Goal: Task Accomplishment & Management: Manage account settings

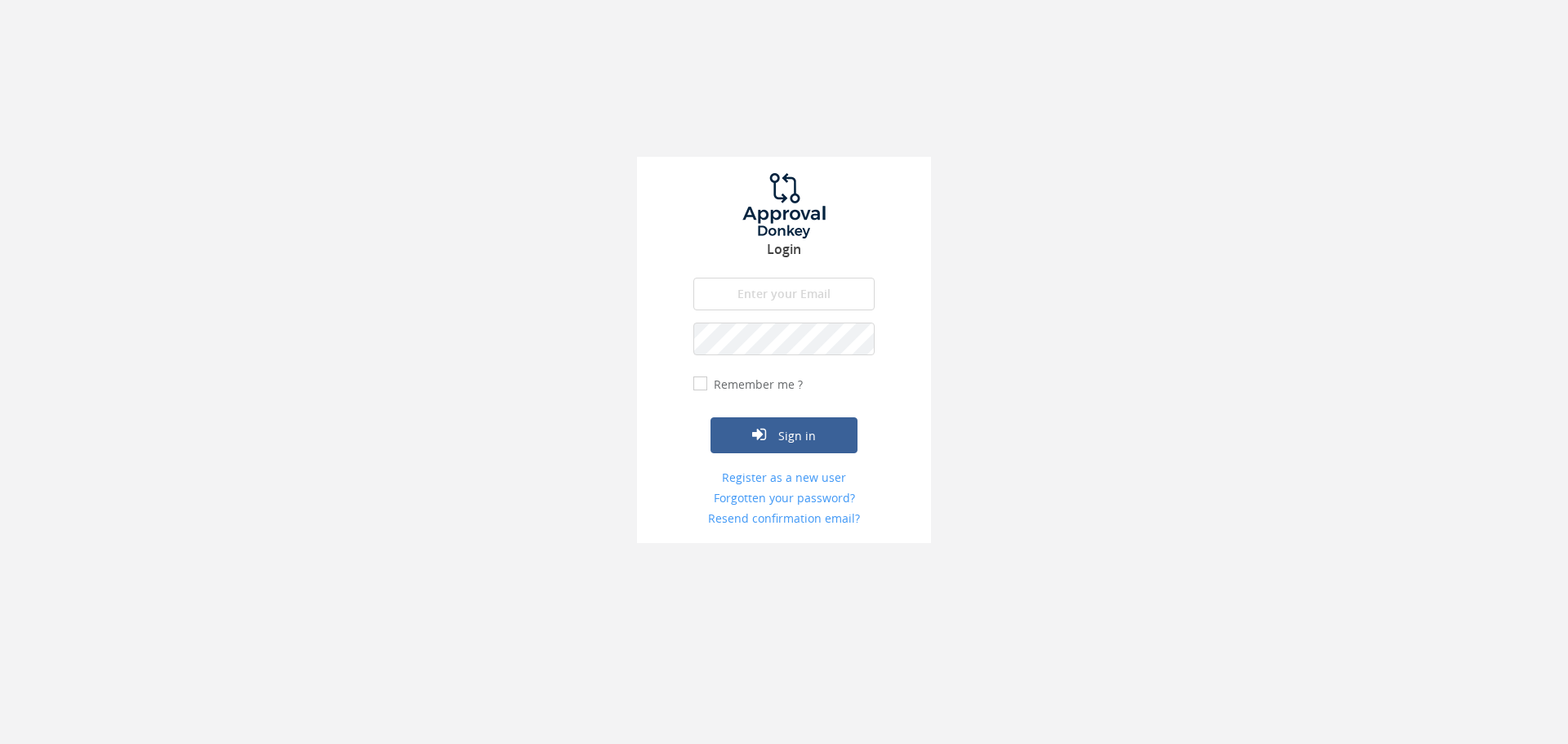
type input "[DOMAIN_NAME][EMAIL_ADDRESS][DOMAIN_NAME]"
click at [703, 384] on input "Remember me ?" at bounding box center [699, 384] width 10 height 10
checkbox input "true"
click at [765, 428] on icon "submit" at bounding box center [759, 434] width 14 height 16
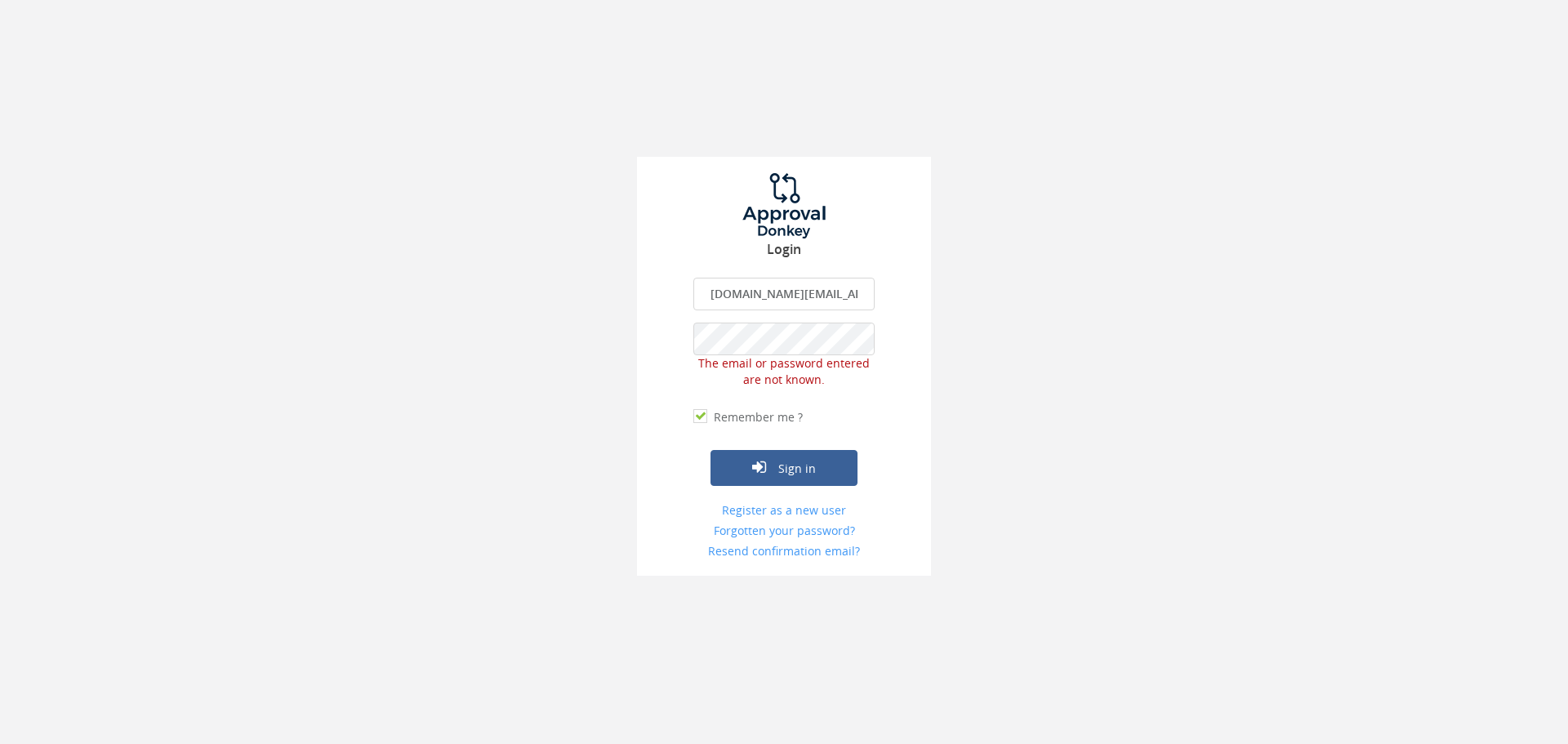
click at [784, 284] on input "[DOMAIN_NAME][EMAIL_ADDRESS][DOMAIN_NAME]" at bounding box center [784, 294] width 181 height 32
type input "[EMAIL_ADDRESS][DOMAIN_NAME]"
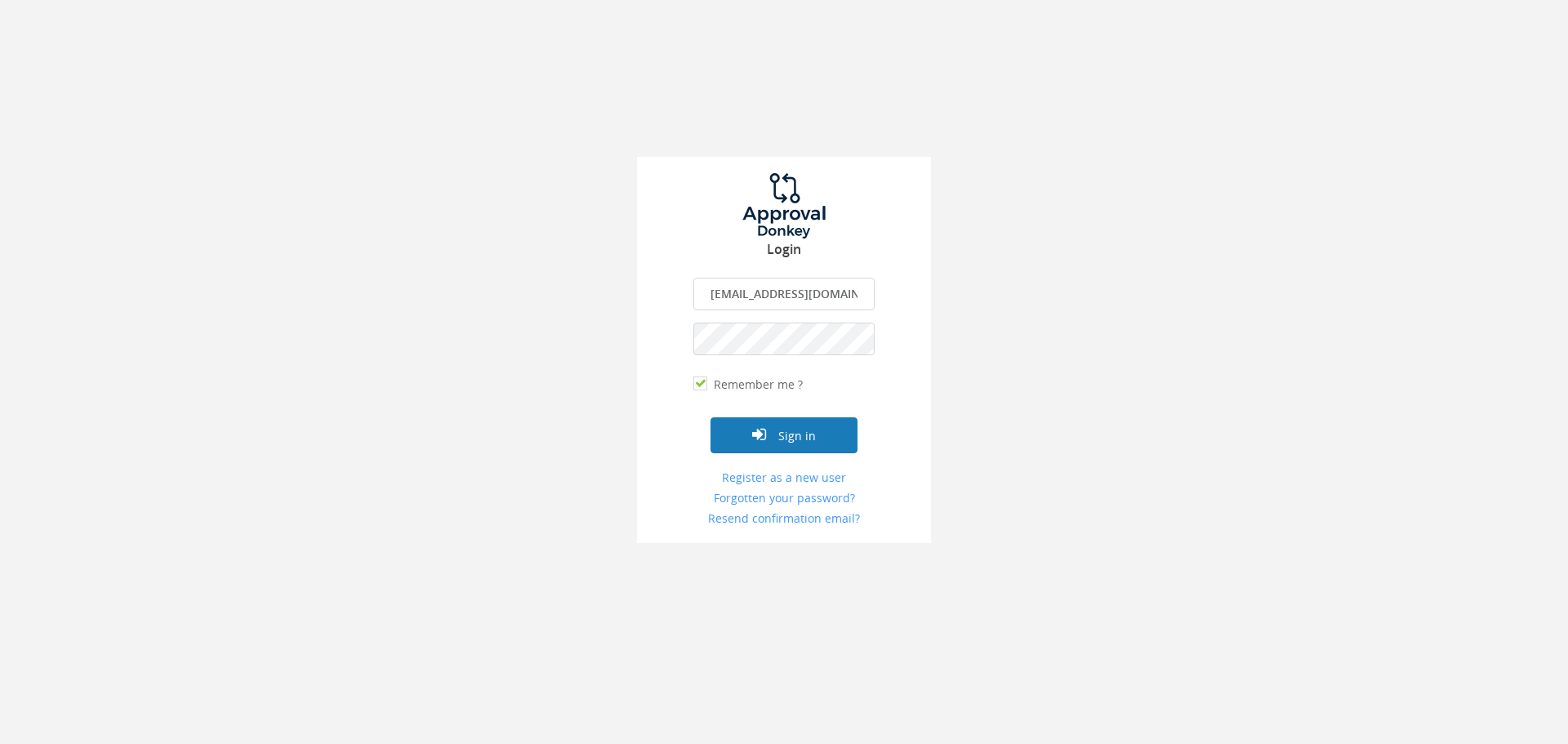
click at [776, 433] on button "Sign in" at bounding box center [784, 435] width 147 height 36
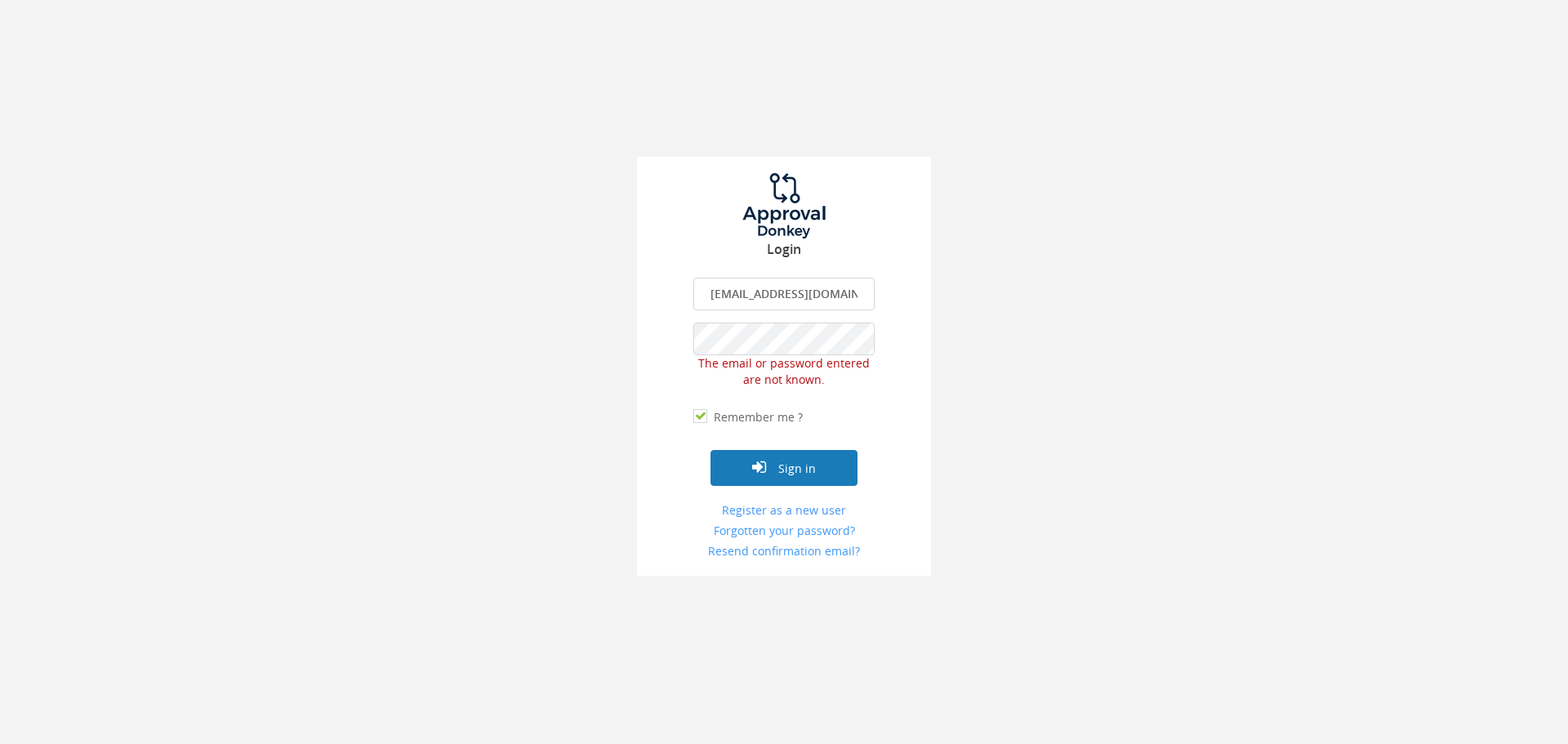
click at [815, 475] on button "Sign in" at bounding box center [784, 468] width 147 height 36
click at [569, 357] on div "Login [EMAIL_ADDRESS][DOMAIN_NAME] The email is required. Invalid email address…" at bounding box center [784, 288] width 1568 height 576
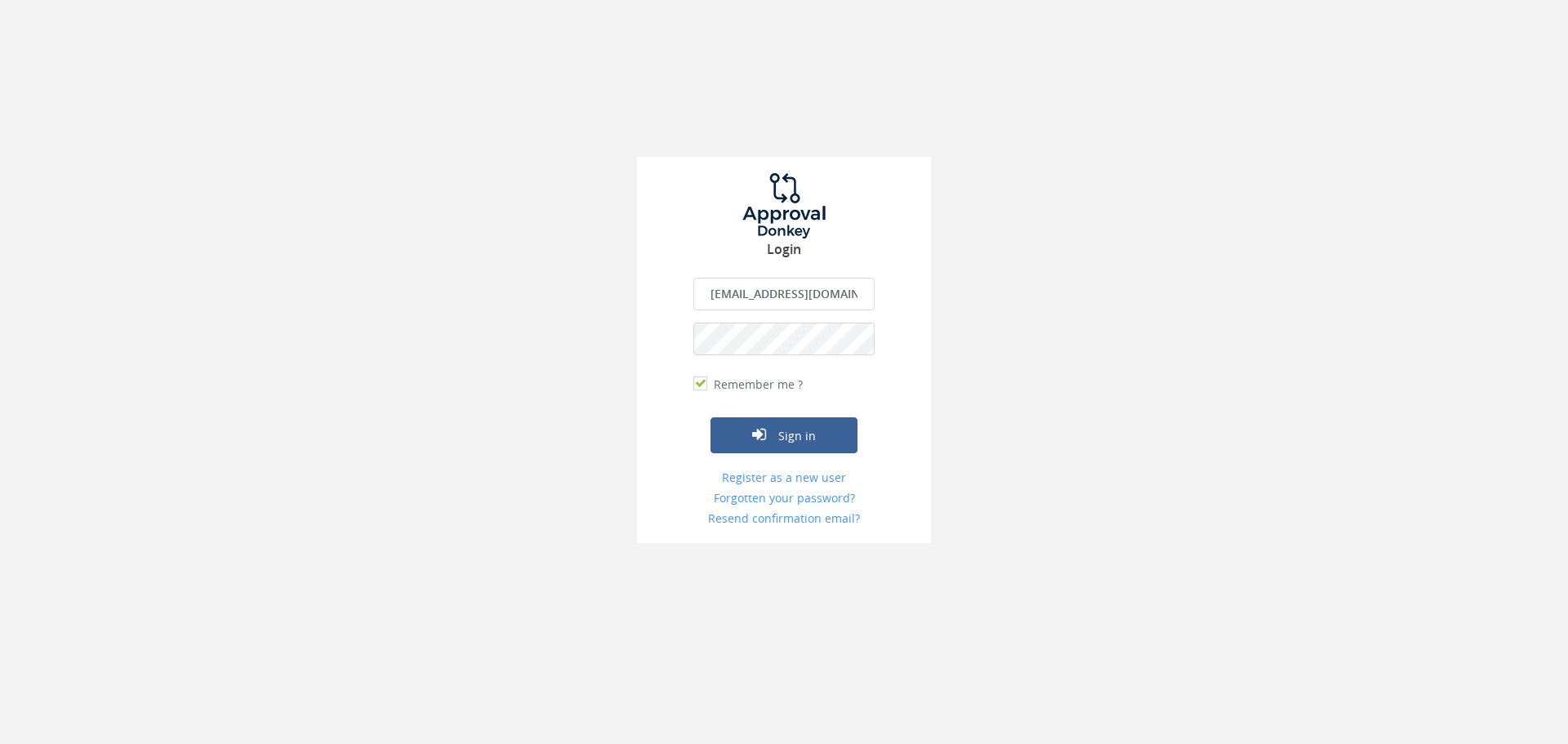
click at [710, 417] on button "Sign in" at bounding box center [784, 435] width 147 height 36
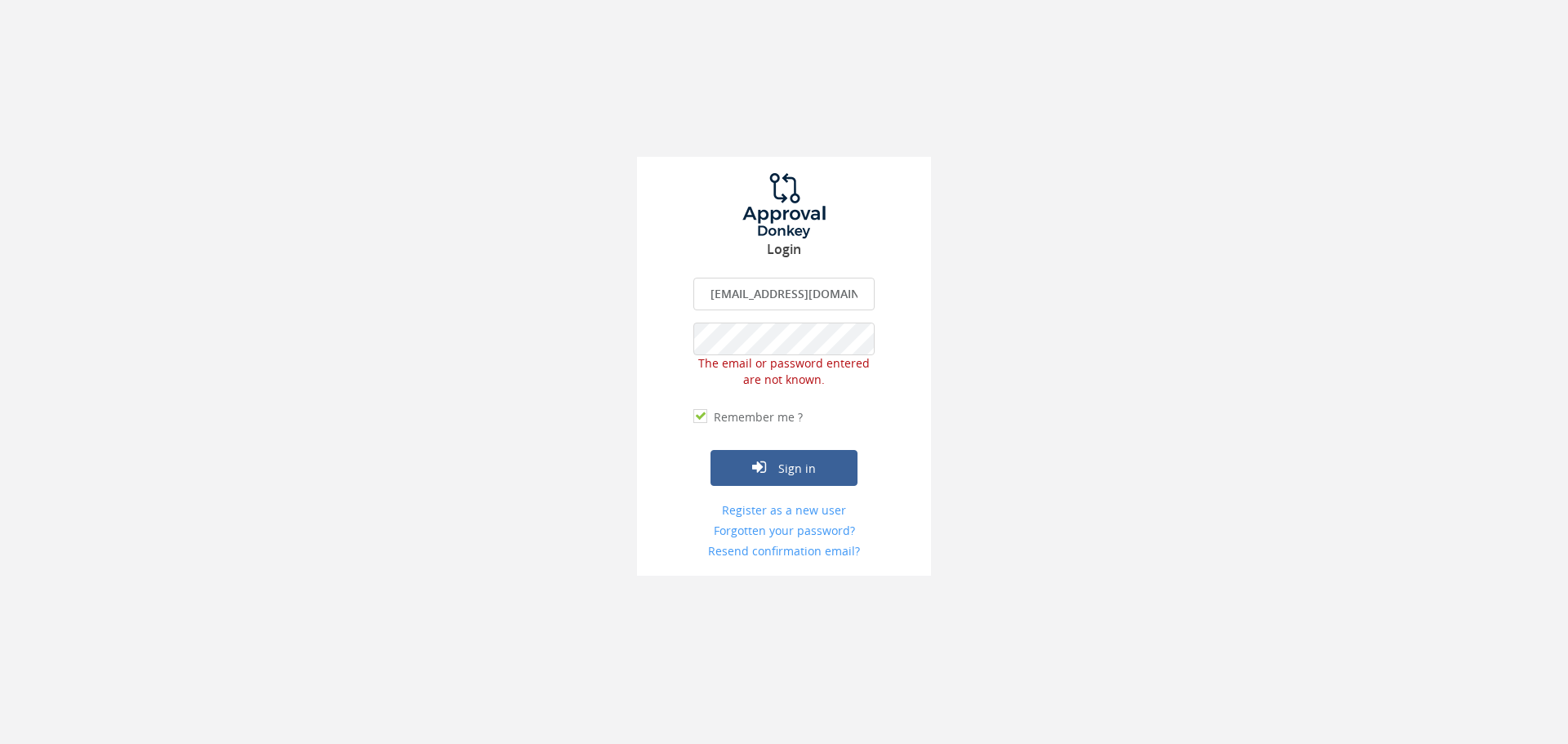
click at [544, 341] on div "Login [EMAIL_ADDRESS][DOMAIN_NAME] The email is required. Invalid email address…" at bounding box center [784, 288] width 1568 height 576
